Goal: Task Accomplishment & Management: Use online tool/utility

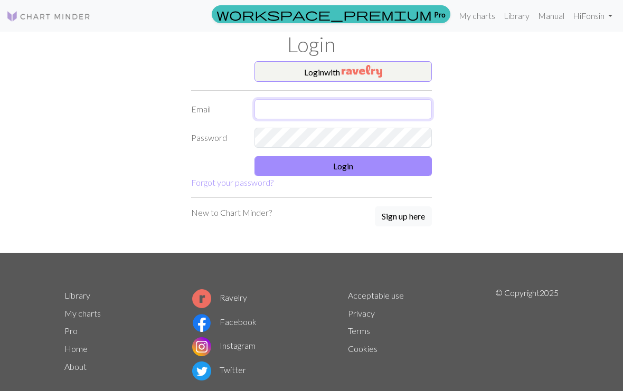
click at [315, 114] on input "text" at bounding box center [342, 109] width 177 height 20
type input "[EMAIL_ADDRESS][DOMAIN_NAME]"
click at [348, 169] on button "Login" at bounding box center [342, 166] width 177 height 20
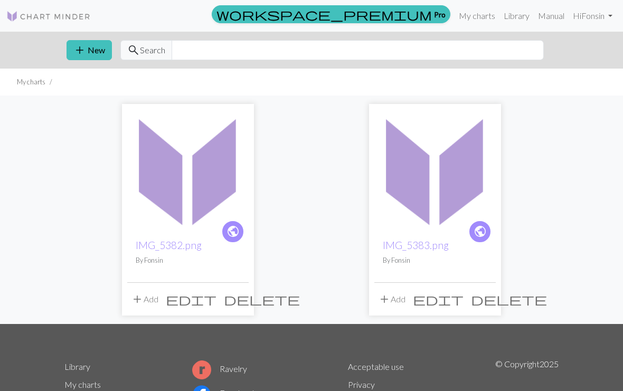
click at [188, 213] on img at bounding box center [187, 169] width 121 height 121
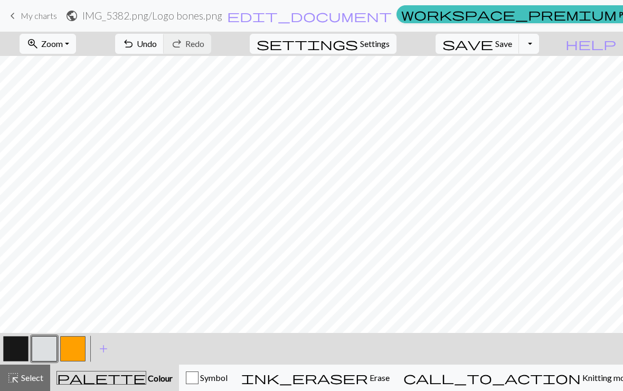
click at [157, 47] on span "Undo" at bounding box center [147, 44] width 20 height 10
click at [50, 356] on button "button" at bounding box center [44, 348] width 25 height 25
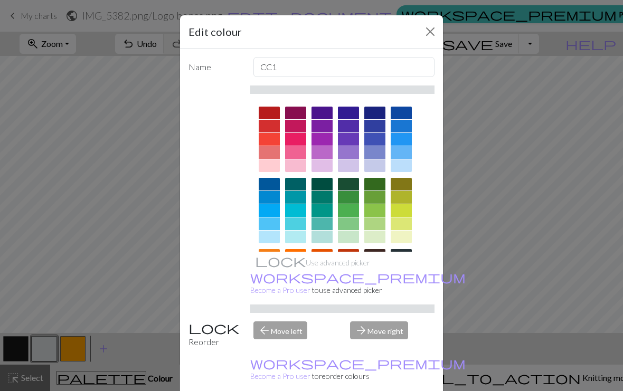
click at [432, 31] on button "Close" at bounding box center [430, 31] width 17 height 17
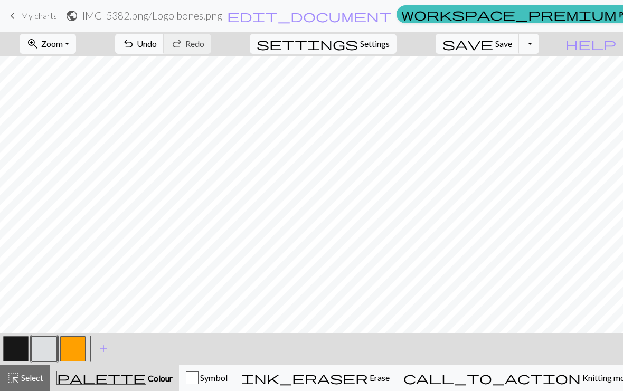
click at [164, 48] on button "undo Undo Undo" at bounding box center [139, 44] width 49 height 20
click at [20, 351] on button "button" at bounding box center [15, 348] width 25 height 25
